Goal: Find contact information: Find contact information

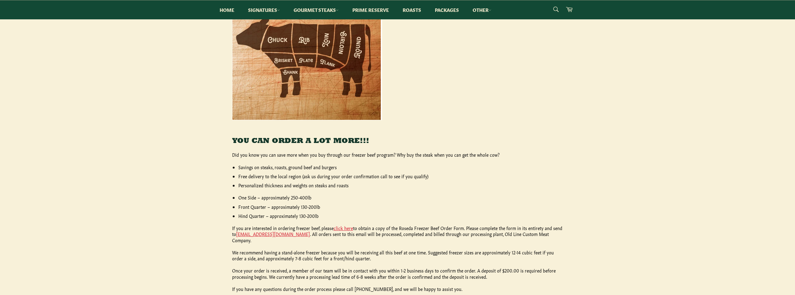
scroll to position [187, 0]
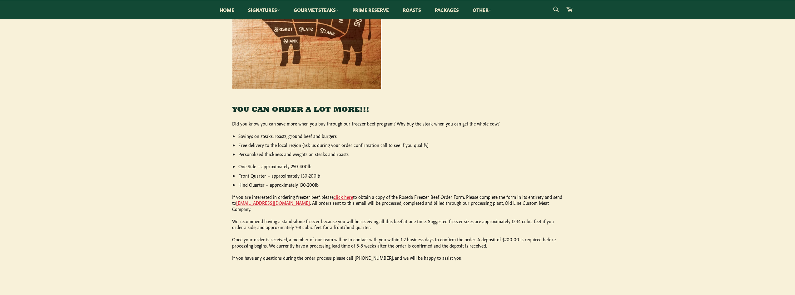
click at [311, 198] on p "If you are interested in ordering freezer beef, please click here to obtain a c…" at bounding box center [397, 203] width 331 height 18
click at [337, 196] on link "click here" at bounding box center [343, 197] width 19 height 6
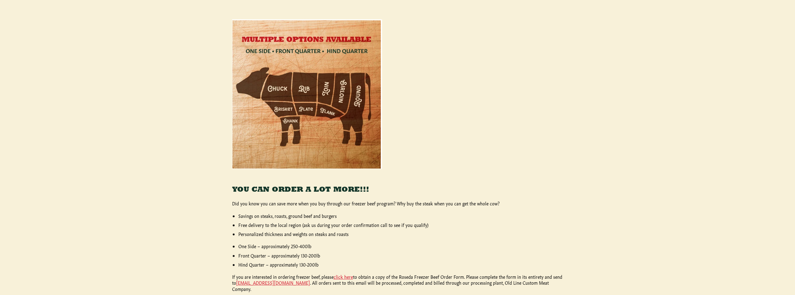
scroll to position [219, 0]
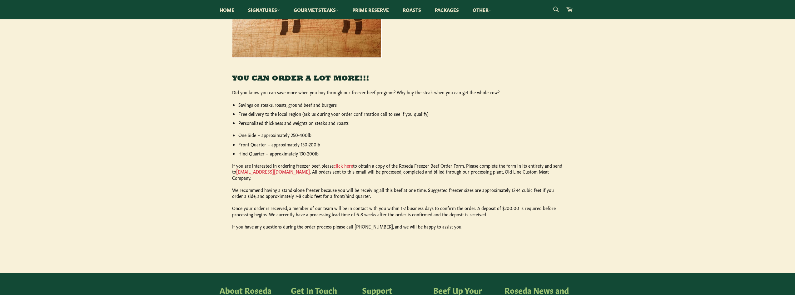
drag, startPoint x: 266, startPoint y: 172, endPoint x: 222, endPoint y: 175, distance: 43.2
click at [222, 175] on div "YOU CAN ORDER A LOT MORE!!! Did you know you can save more when you buy through…" at bounding box center [398, 69] width 356 height 346
drag, startPoint x: 227, startPoint y: 172, endPoint x: 291, endPoint y: 172, distance: 64.4
click at [291, 172] on div "YOU CAN ORDER A LOT MORE!!! Did you know you can save more when you buy through…" at bounding box center [398, 69] width 356 height 346
copy link "[EMAIL_ADDRESS][DOMAIN_NAME]"
